Goal: Task Accomplishment & Management: Manage account settings

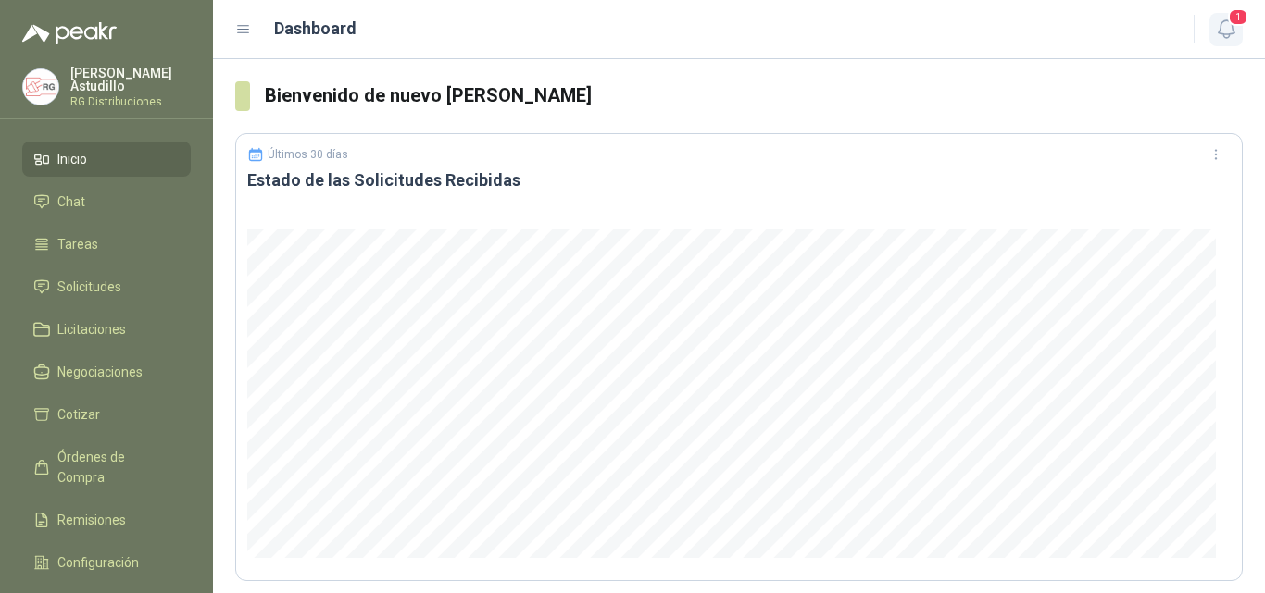
click at [1227, 31] on icon "button" at bounding box center [1226, 29] width 23 height 23
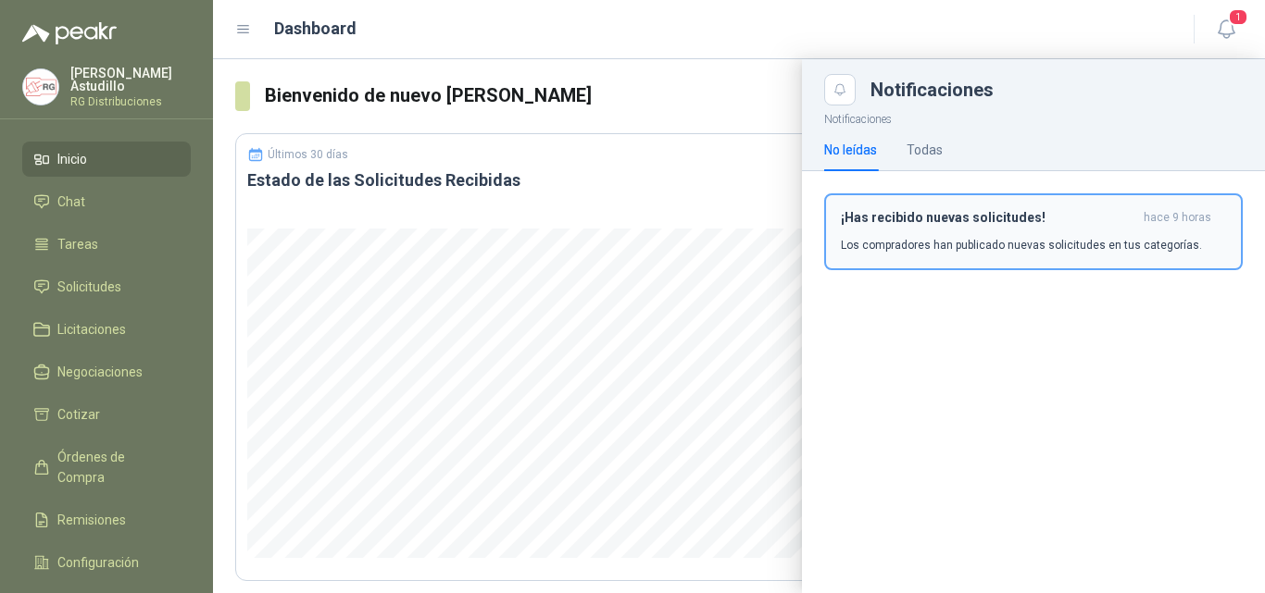
click at [985, 228] on div "¡Has recibido nuevas solicitudes! hace 9 horas Los compradores han publicado nu…" at bounding box center [1033, 232] width 385 height 44
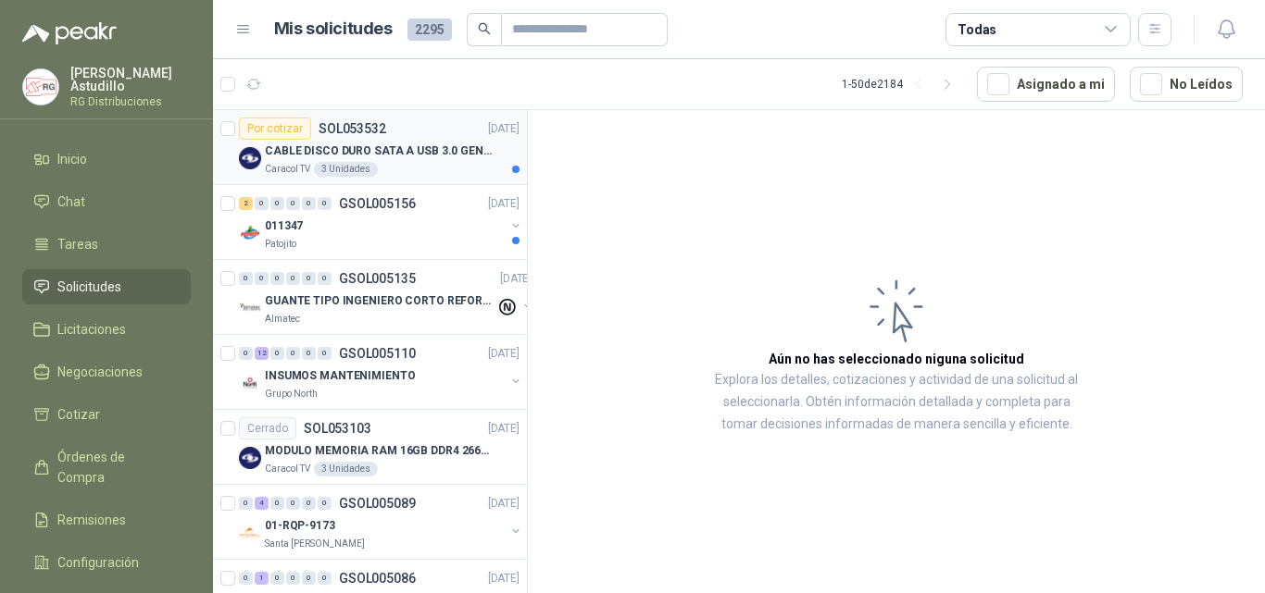
click at [435, 157] on p "CABLE DISCO DURO SATA A USB 3.0 GENERICO" at bounding box center [380, 152] width 231 height 18
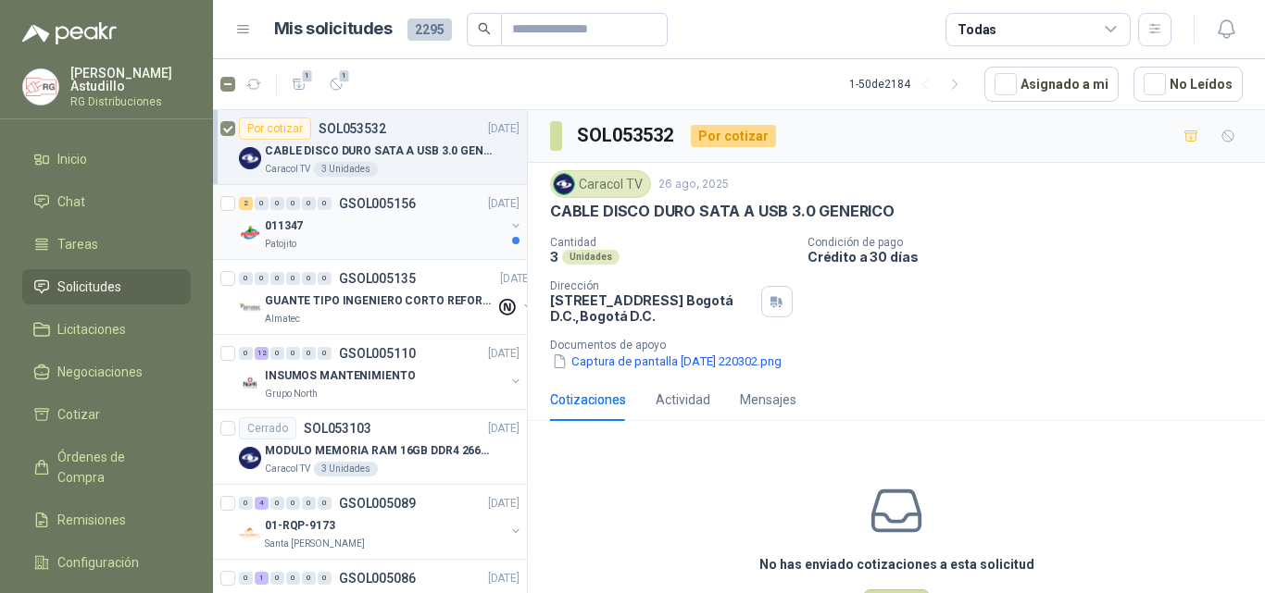
click at [414, 211] on div "2 0 0 0 0 0 GSOL005156 [DATE]" at bounding box center [381, 204] width 284 height 22
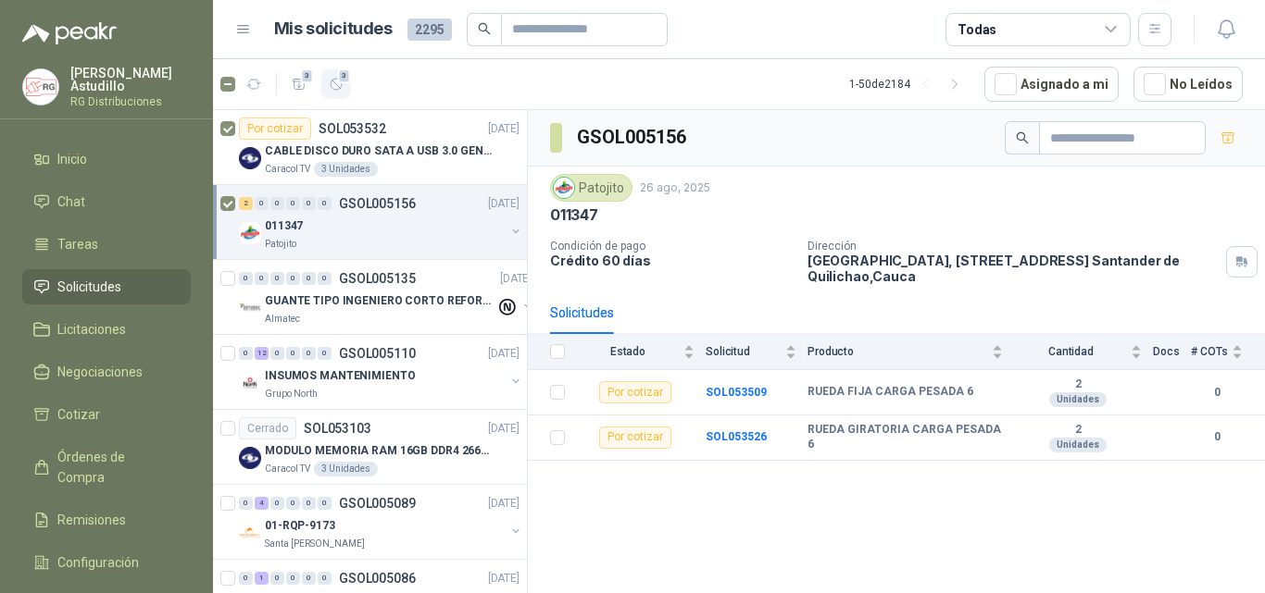
click at [337, 82] on icon "button" at bounding box center [337, 85] width 16 height 16
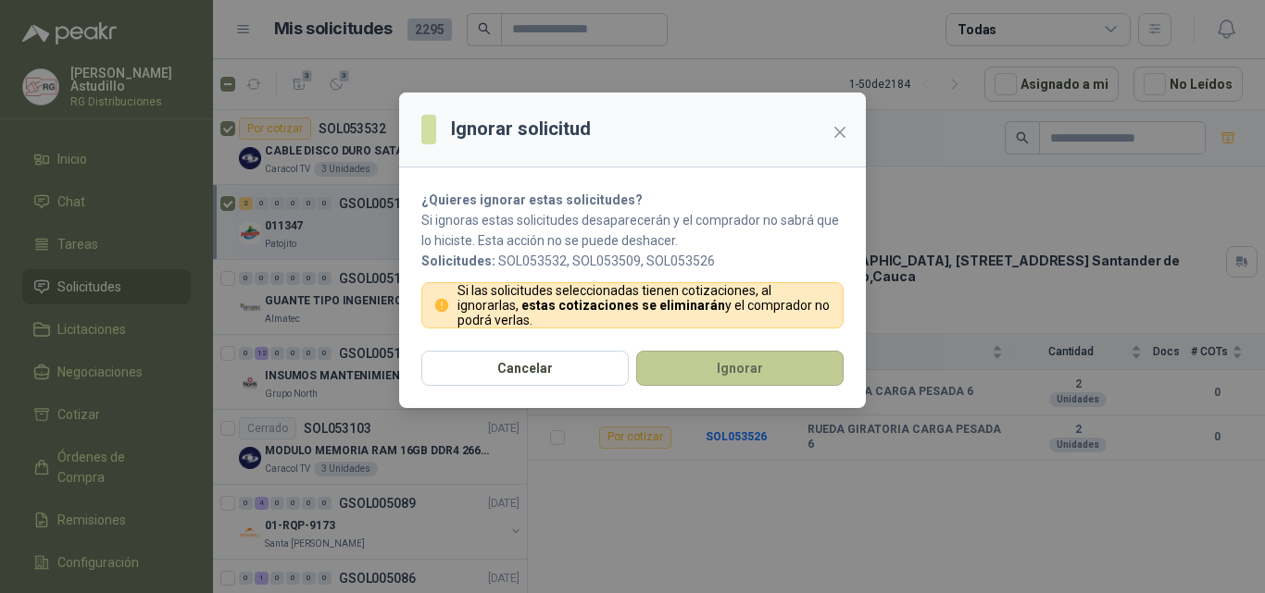
click at [776, 365] on button "Ignorar" at bounding box center [739, 368] width 207 height 35
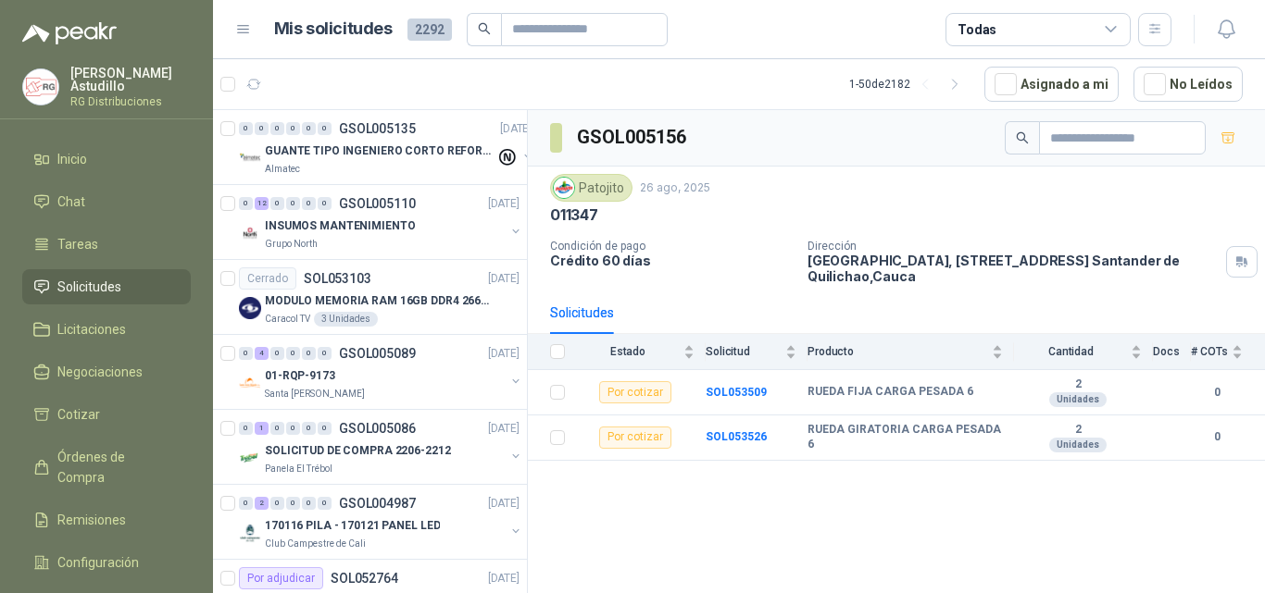
click at [850, 505] on div "GSOL005156 Patojito [DATE] 011347 Condición de pago Crédito 60 días Dirección […" at bounding box center [896, 355] width 737 height 490
click at [395, 154] on p "GUANTE TIPO INGENIERO CORTO REFORZADO" at bounding box center [380, 152] width 231 height 18
